Goal: Information Seeking & Learning: Compare options

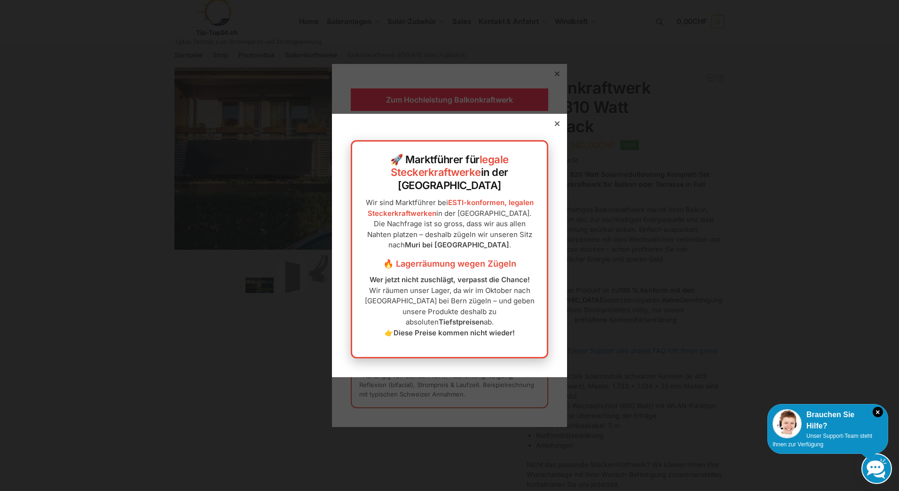
click at [555, 126] on icon at bounding box center [557, 123] width 5 height 5
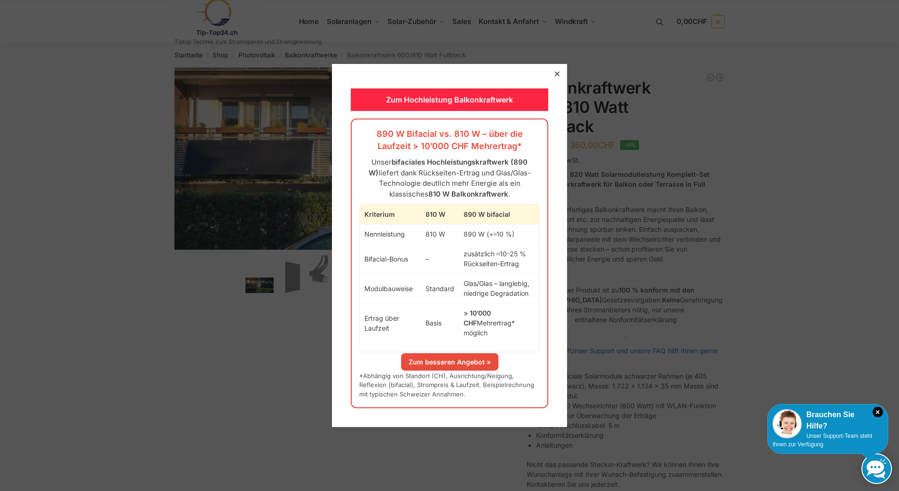
click at [458, 357] on link "Zum besseren Angebot »" at bounding box center [449, 361] width 97 height 17
click at [553, 78] on div at bounding box center [557, 74] width 8 height 8
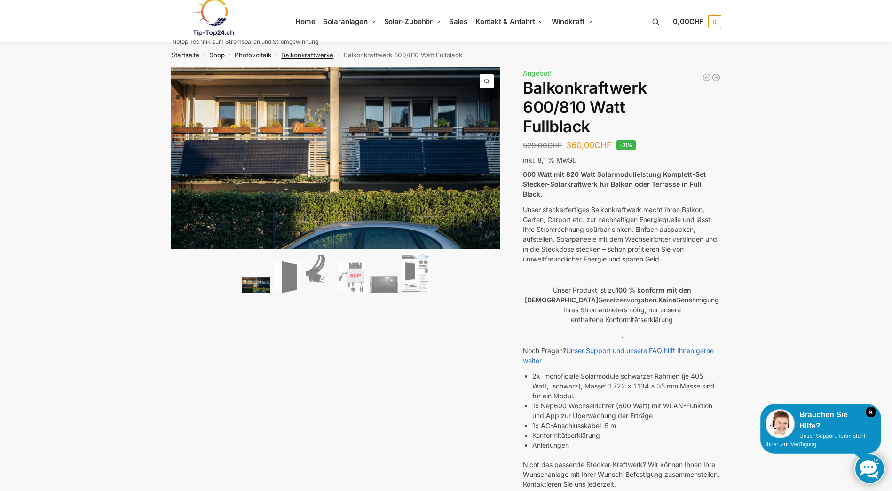
click at [293, 54] on link "Balkonkraftwerke" at bounding box center [307, 55] width 52 height 8
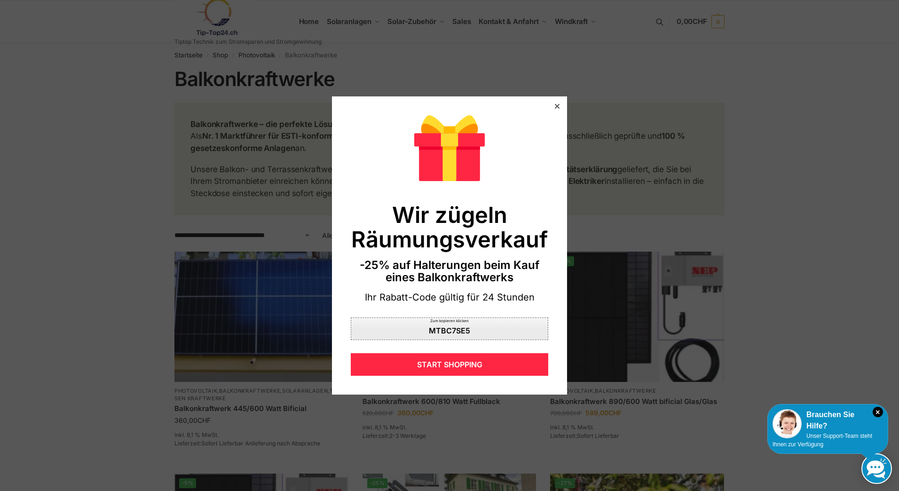
click at [431, 327] on div "MTBC7SE5" at bounding box center [449, 331] width 41 height 8
click at [445, 327] on div "MTBC7SE5" at bounding box center [449, 329] width 41 height 8
click at [555, 105] on icon at bounding box center [557, 106] width 5 height 5
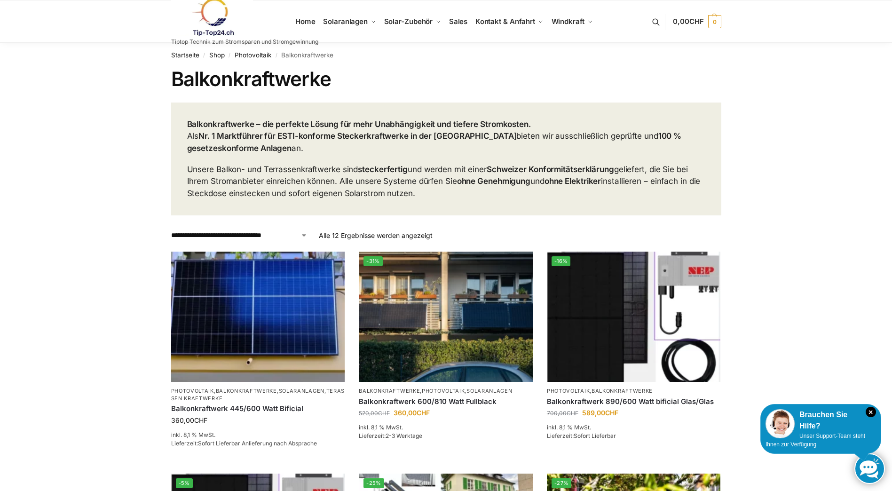
scroll to position [188, 0]
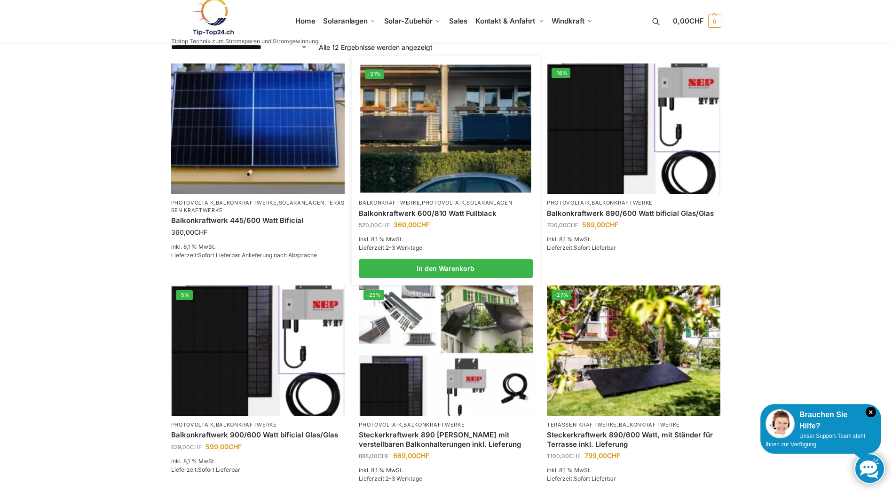
click at [449, 216] on link "Balkonkraftwerk 600/810 Watt Fullblack" at bounding box center [446, 213] width 174 height 9
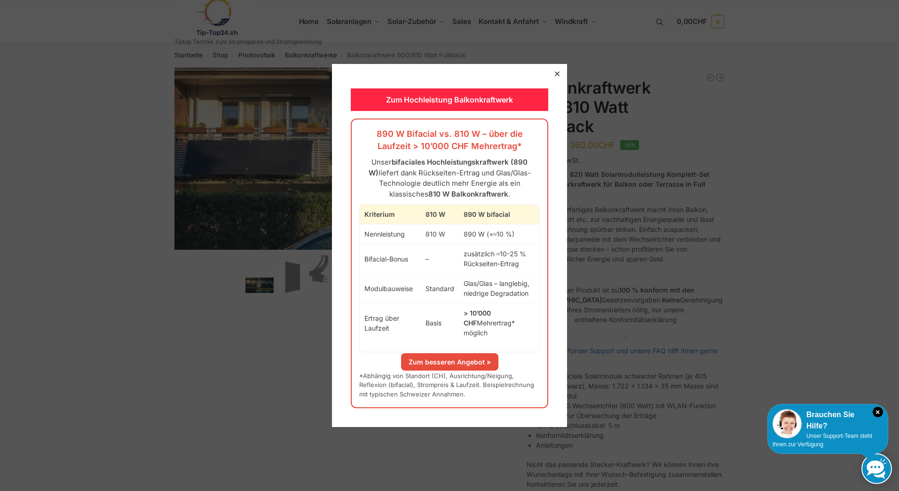
click at [555, 76] on icon at bounding box center [557, 73] width 5 height 5
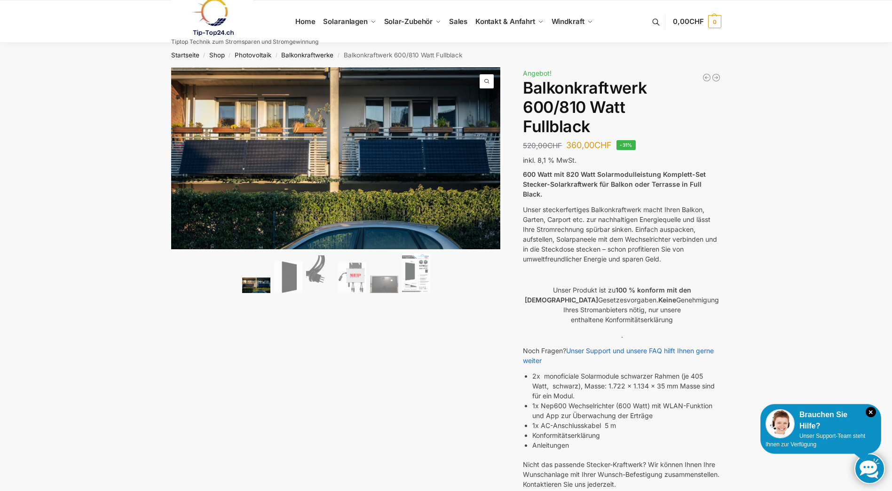
click at [653, 389] on li "2x monoficiale Solarmodule schwarzer Rahmen (je 405 Watt, schwarz), Masse: 1.72…" at bounding box center [626, 386] width 188 height 30
click at [553, 400] on li "1x Nep600 Wechselrichter (600 Watt) mit WLAN-Funktion und App zur Überwachung d…" at bounding box center [626, 410] width 188 height 20
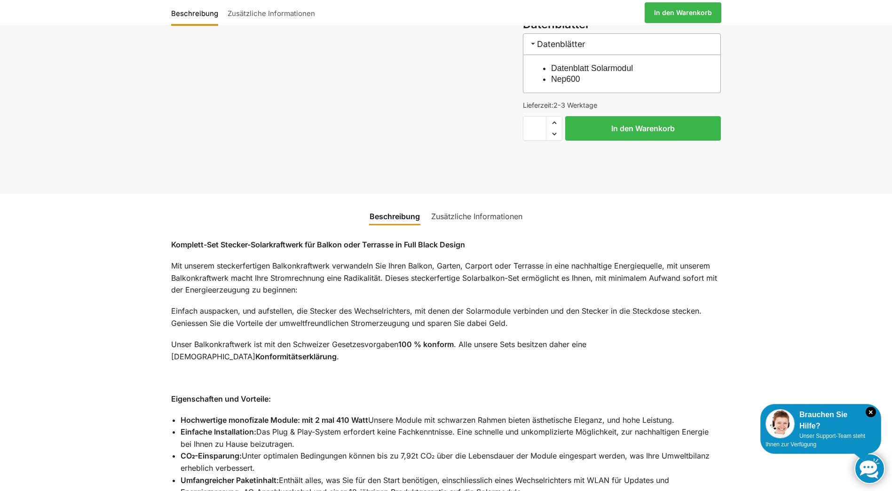
scroll to position [376, 0]
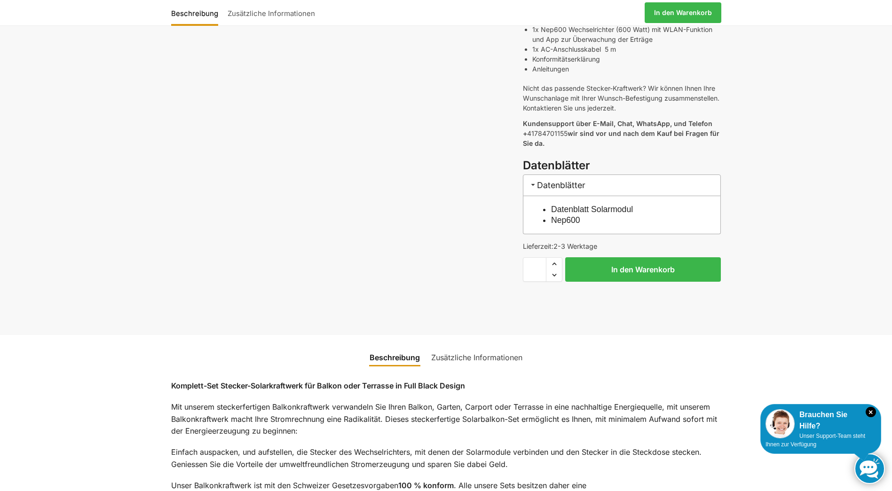
click at [556, 215] on link "Nep600" at bounding box center [565, 219] width 29 height 9
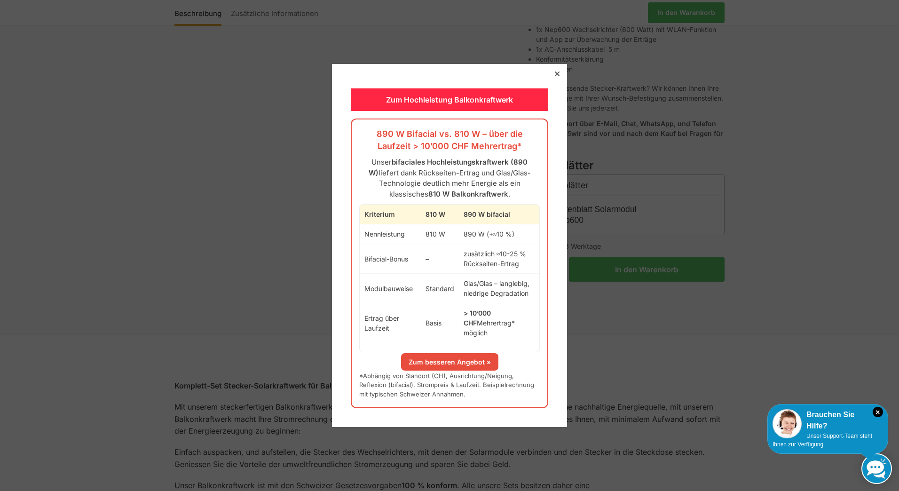
click at [431, 354] on link "Zum besseren Angebot »" at bounding box center [449, 361] width 97 height 17
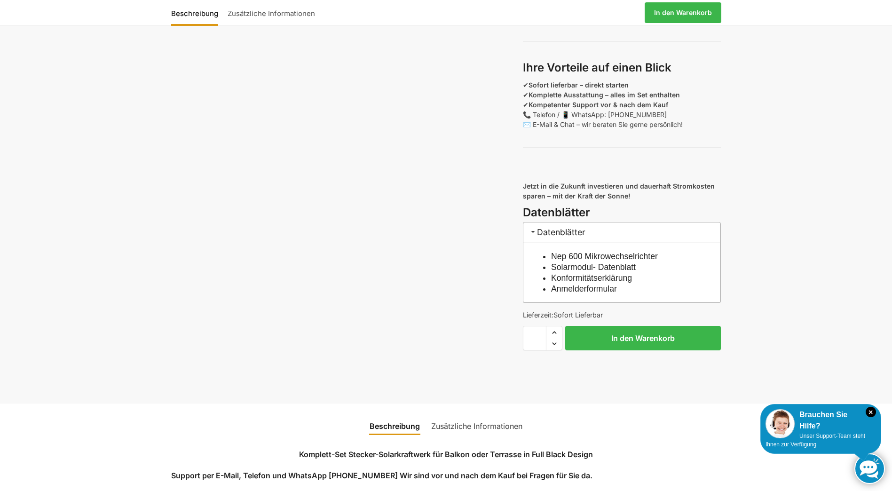
scroll to position [846, 0]
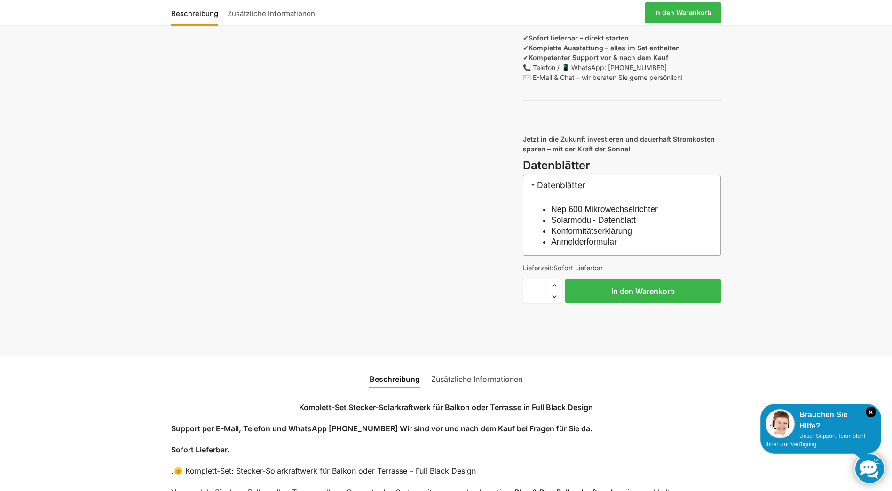
click at [630, 214] on link "Nep 600 Mikrowechselrichter" at bounding box center [604, 208] width 107 height 9
